Goal: Task Accomplishment & Management: Use online tool/utility

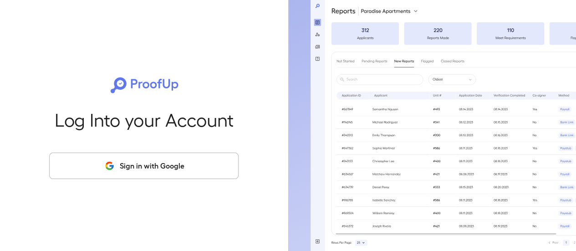
click at [162, 172] on button "Sign in with Google" at bounding box center [143, 166] width 189 height 26
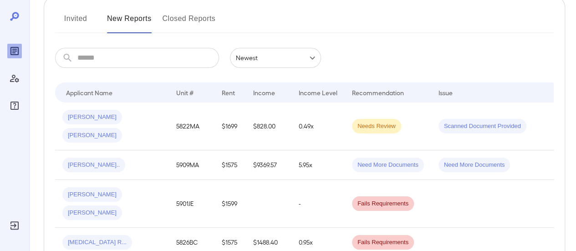
scroll to position [137, 0]
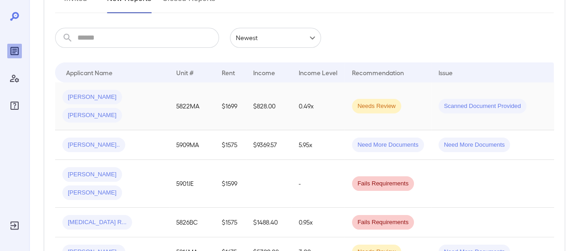
click at [159, 97] on div "[PERSON_NAME] [PERSON_NAME]" at bounding box center [111, 106] width 99 height 33
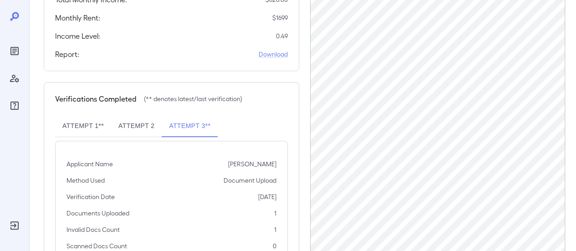
scroll to position [273, 0]
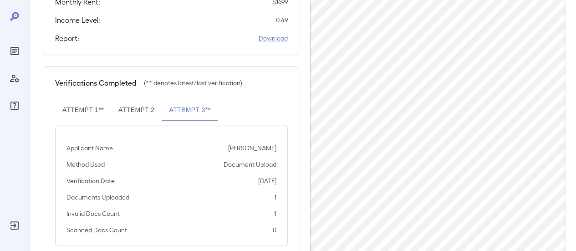
click at [77, 111] on button "Attempt 1**" at bounding box center [83, 110] width 56 height 22
click at [140, 112] on button "Attempt 2" at bounding box center [136, 110] width 51 height 22
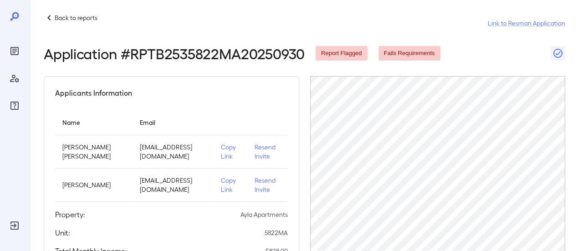
scroll to position [0, 0]
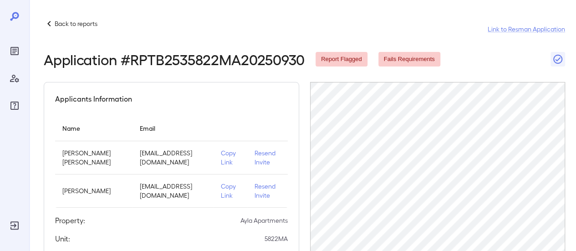
click at [255, 154] on p "Resend Invite" at bounding box center [268, 157] width 26 height 18
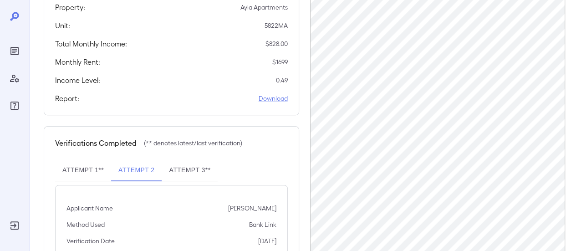
scroll to position [228, 0]
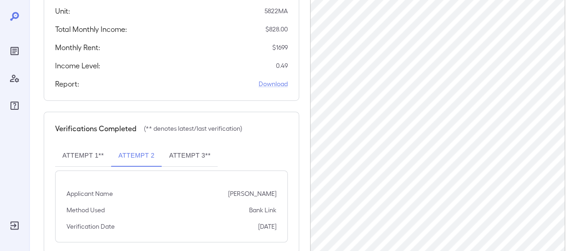
click at [81, 155] on button "Attempt 1**" at bounding box center [83, 156] width 56 height 22
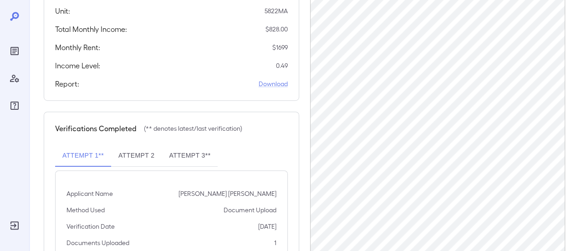
click at [147, 157] on button "Attempt 2" at bounding box center [136, 156] width 51 height 22
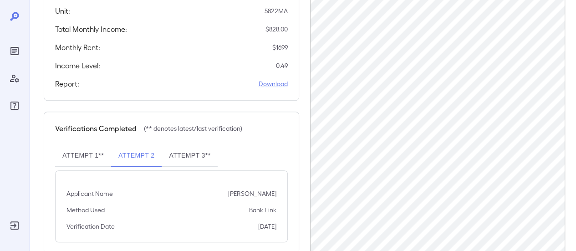
click at [192, 156] on button "Attempt 3**" at bounding box center [190, 156] width 56 height 22
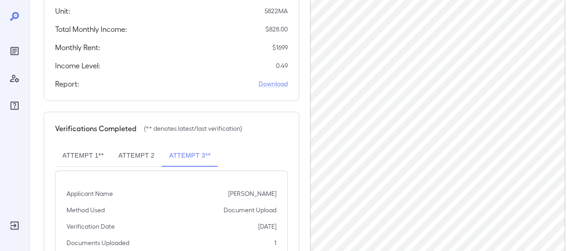
click at [149, 154] on button "Attempt 2" at bounding box center [136, 156] width 51 height 22
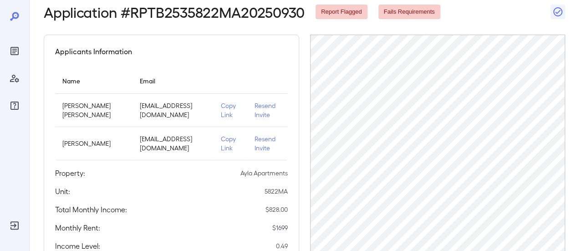
scroll to position [0, 0]
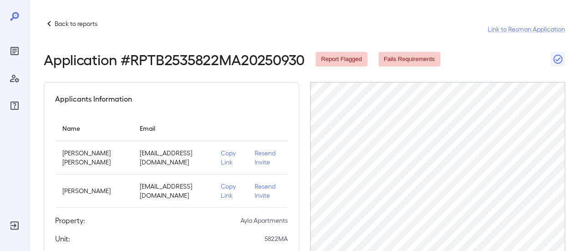
click at [55, 20] on p "Back to reports" at bounding box center [76, 23] width 43 height 9
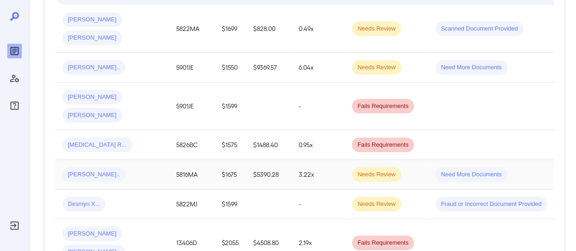
scroll to position [228, 0]
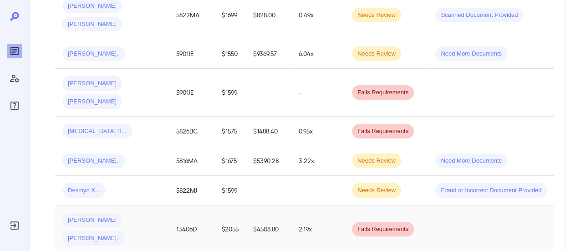
click at [164, 205] on td "Angie-Michelle N... Germain O..." at bounding box center [112, 229] width 114 height 48
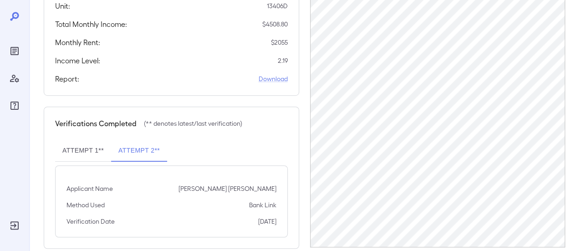
scroll to position [247, 0]
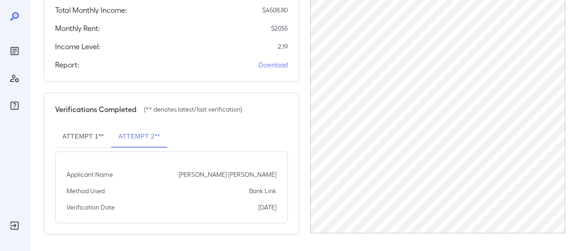
click at [103, 134] on button "Attempt 1**" at bounding box center [83, 137] width 56 height 22
click at [142, 133] on button "Attempt 2**" at bounding box center [139, 137] width 56 height 22
click at [82, 132] on button "Attempt 1**" at bounding box center [83, 137] width 56 height 22
click at [272, 66] on link "Download" at bounding box center [273, 64] width 29 height 9
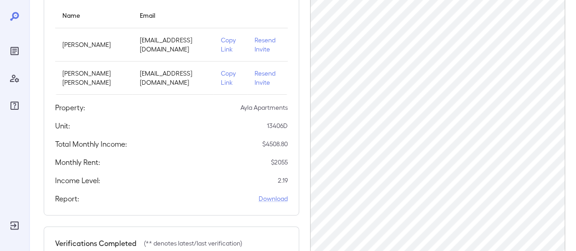
scroll to position [19, 0]
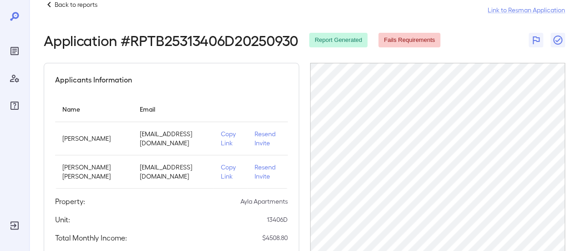
click at [255, 134] on p "Resend Invite" at bounding box center [268, 138] width 26 height 18
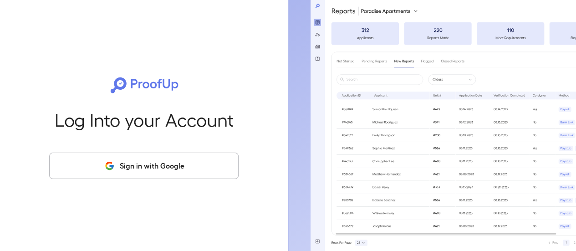
click at [115, 167] on icon "button" at bounding box center [109, 165] width 11 height 11
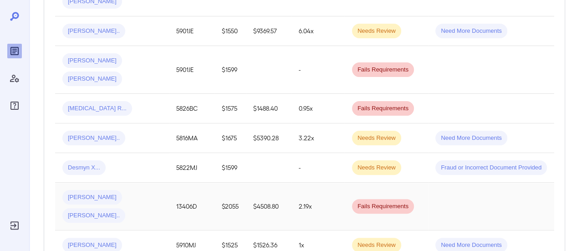
scroll to position [273, 0]
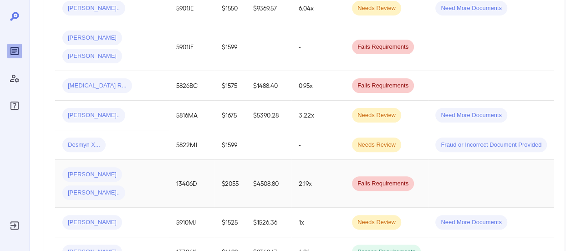
click at [138, 167] on div "Angie-Michelle N... Germain O..." at bounding box center [111, 183] width 99 height 33
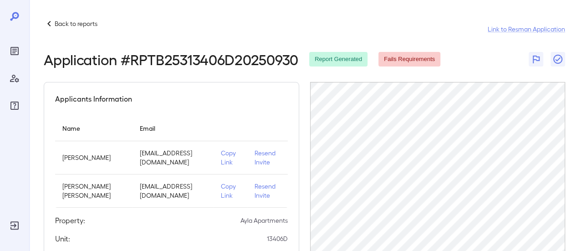
click at [261, 153] on p "Resend Invite" at bounding box center [268, 157] width 26 height 18
click at [50, 22] on icon at bounding box center [48, 23] width 3 height 5
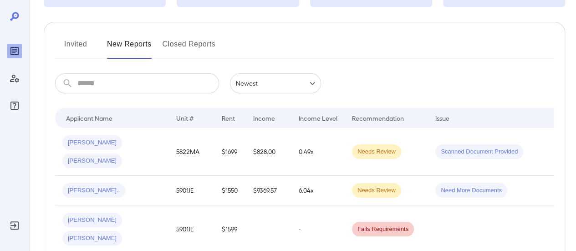
scroll to position [137, 0]
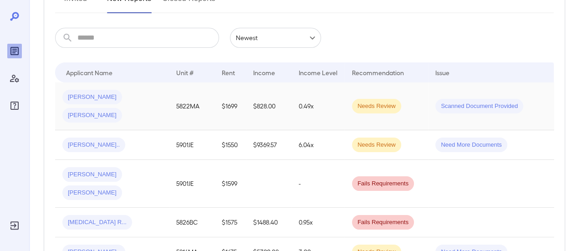
click at [139, 107] on td "[PERSON_NAME] [PERSON_NAME]" at bounding box center [112, 106] width 114 height 48
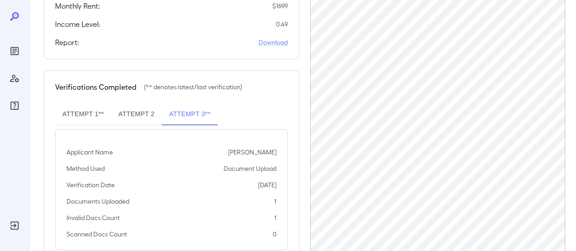
scroll to position [296, 0]
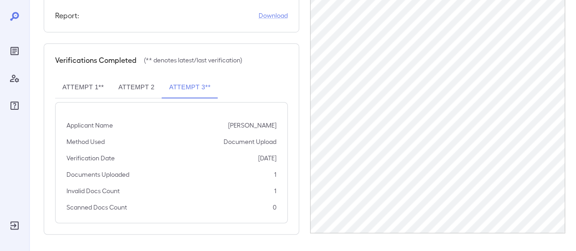
click at [138, 85] on button "Attempt 2" at bounding box center [136, 88] width 51 height 22
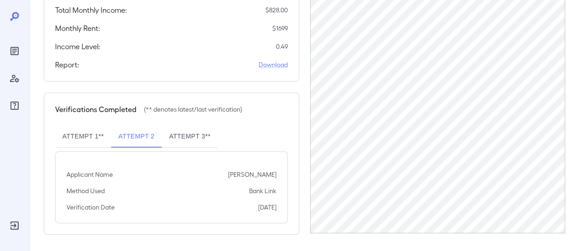
click at [87, 135] on button "Attempt 1**" at bounding box center [83, 137] width 56 height 22
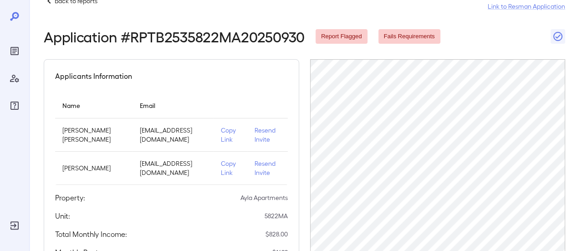
scroll to position [0, 0]
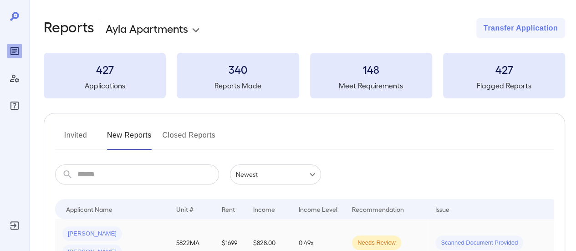
click at [160, 230] on div "[PERSON_NAME] [PERSON_NAME]" at bounding box center [111, 242] width 99 height 33
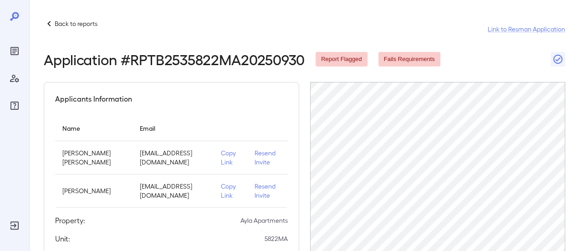
click at [258, 153] on p "Resend Invite" at bounding box center [268, 157] width 26 height 18
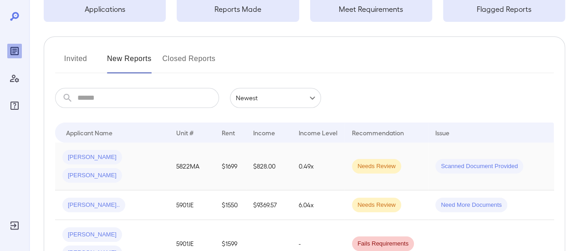
scroll to position [91, 0]
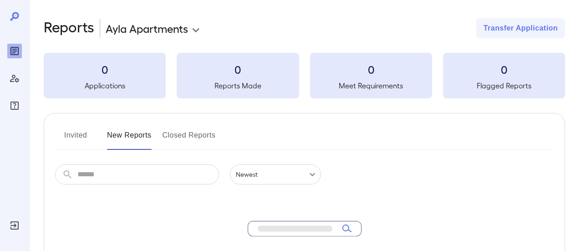
scroll to position [91, 0]
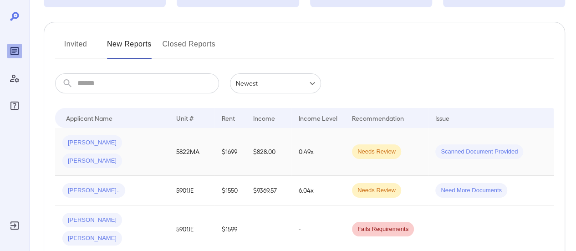
click at [150, 148] on div "[PERSON_NAME] [PERSON_NAME]" at bounding box center [111, 151] width 99 height 33
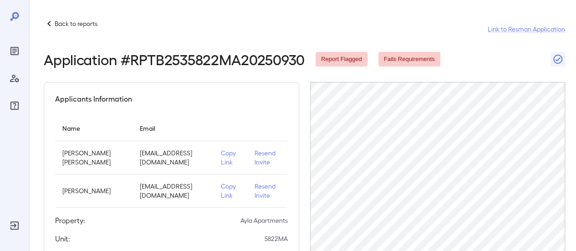
click at [256, 156] on p "Resend Invite" at bounding box center [268, 157] width 26 height 18
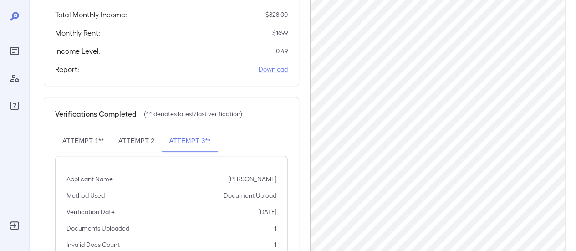
scroll to position [182, 0]
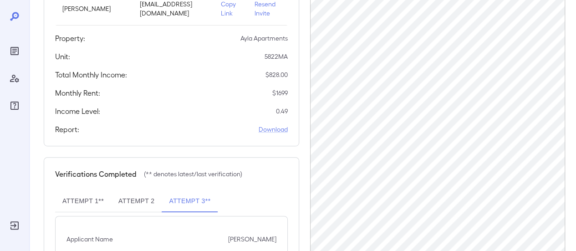
scroll to position [91, 0]
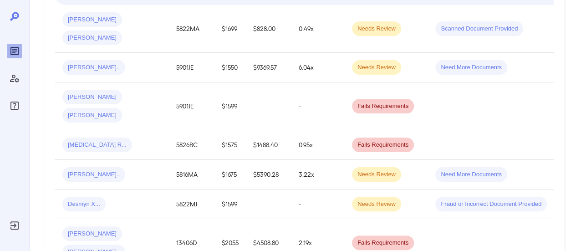
scroll to position [46, 0]
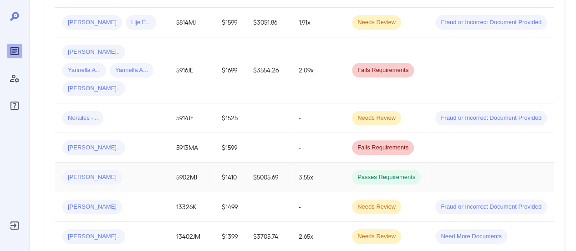
scroll to position [592, 0]
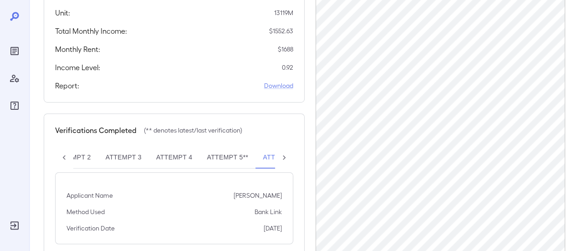
scroll to position [228, 0]
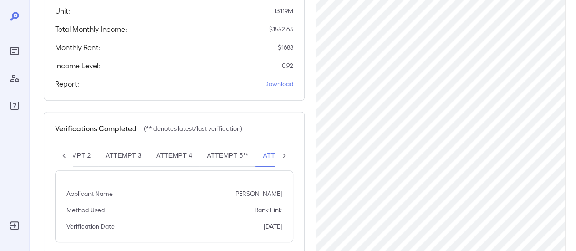
click at [77, 150] on button "Attempt 2" at bounding box center [72, 156] width 51 height 22
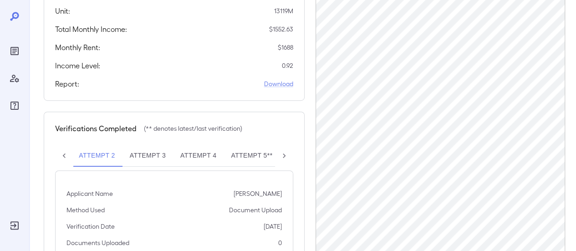
scroll to position [0, 51]
click at [137, 153] on button "Attempt 3" at bounding box center [149, 156] width 51 height 22
click at [209, 155] on button "Attempt 4" at bounding box center [200, 156] width 51 height 22
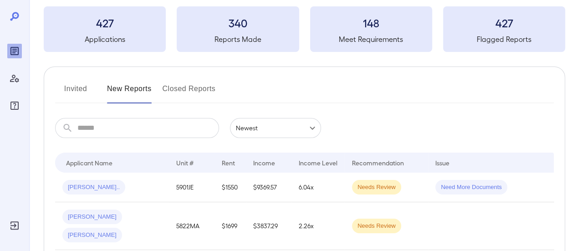
scroll to position [137, 0]
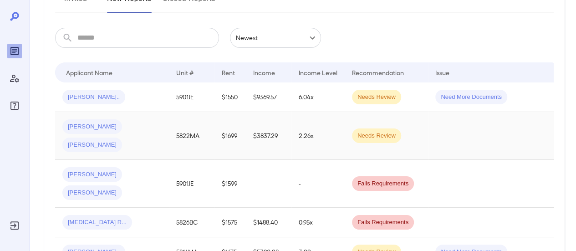
click at [141, 148] on td "[PERSON_NAME] [PERSON_NAME]" at bounding box center [112, 136] width 114 height 48
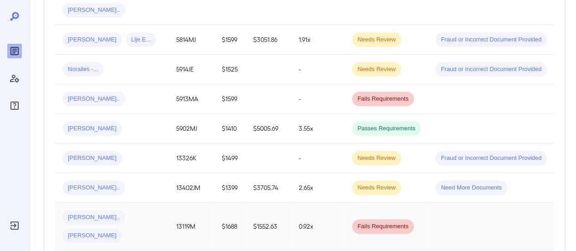
scroll to position [638, 0]
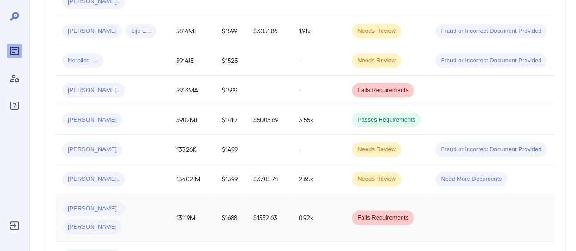
click at [159, 194] on td "Demetrick L... Patricia A..." at bounding box center [112, 218] width 114 height 48
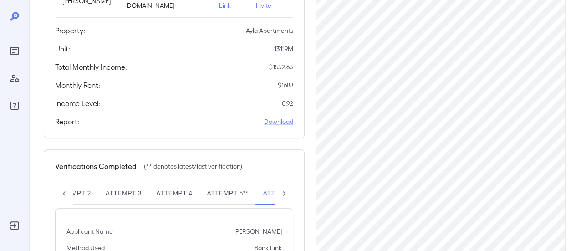
scroll to position [228, 0]
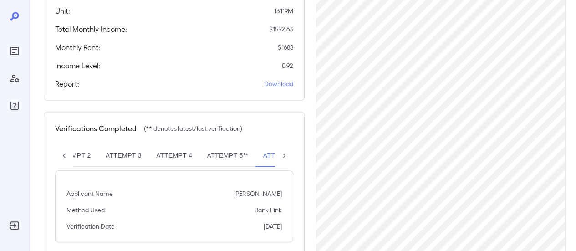
click at [63, 154] on icon at bounding box center [64, 155] width 3 height 5
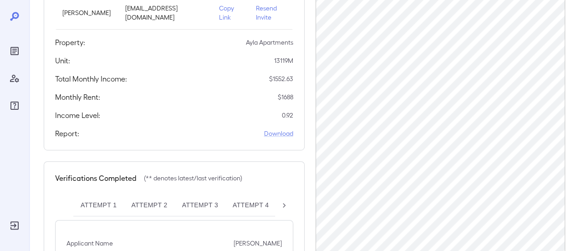
scroll to position [247, 0]
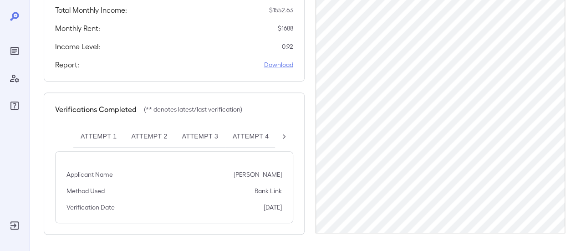
click at [112, 139] on button "Attempt 1" at bounding box center [98, 137] width 51 height 22
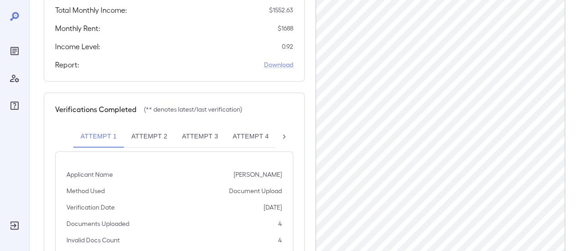
click at [154, 132] on button "Attempt 2" at bounding box center [149, 137] width 51 height 22
click at [198, 139] on button "Attempt 3" at bounding box center [200, 137] width 51 height 22
click at [264, 141] on button "Attempt 4" at bounding box center [250, 137] width 51 height 22
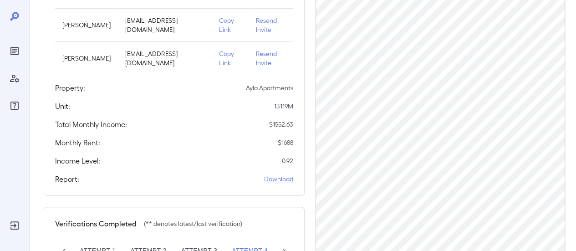
scroll to position [0, 0]
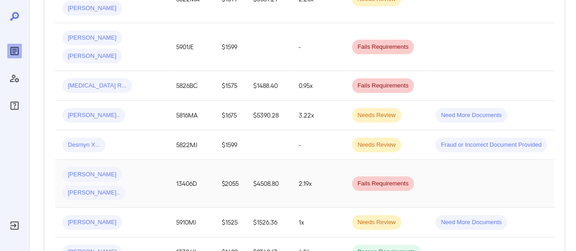
scroll to position [319, 0]
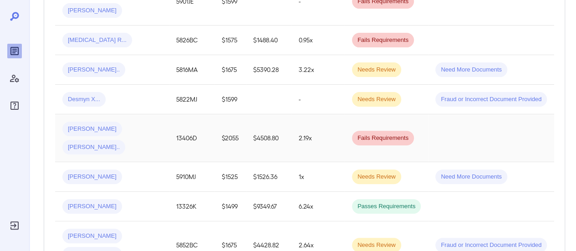
click at [143, 122] on div "Angie-Michelle N... Germain O..." at bounding box center [111, 138] width 99 height 33
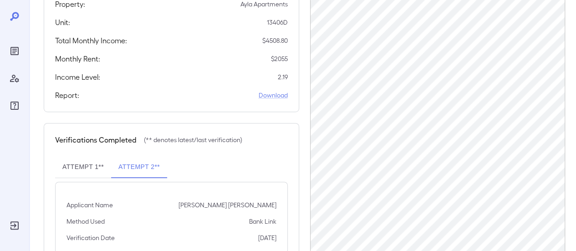
scroll to position [247, 0]
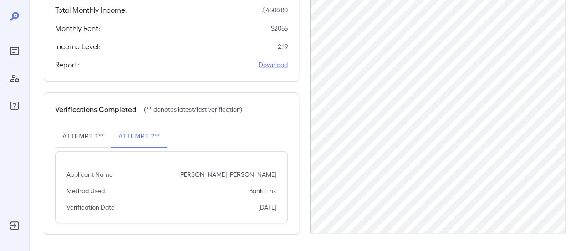
click at [54, 138] on div "Verifications Completed (** denotes latest/last verification) Attempt 1** Attem…" at bounding box center [172, 163] width 256 height 142
click at [78, 130] on button "Attempt 1**" at bounding box center [83, 137] width 56 height 22
click at [145, 139] on button "Attempt 2**" at bounding box center [139, 137] width 56 height 22
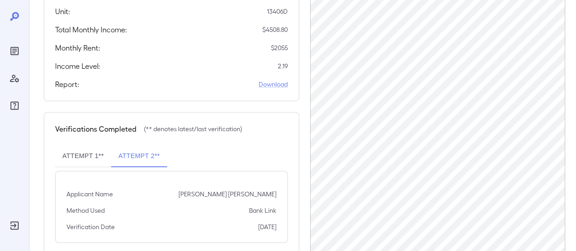
scroll to position [19, 0]
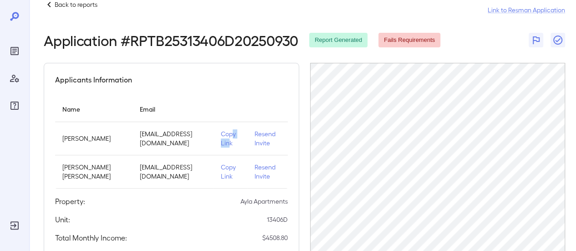
click at [221, 137] on p "Copy Link" at bounding box center [230, 138] width 19 height 18
